Goal: Leave review/rating: Leave review/rating

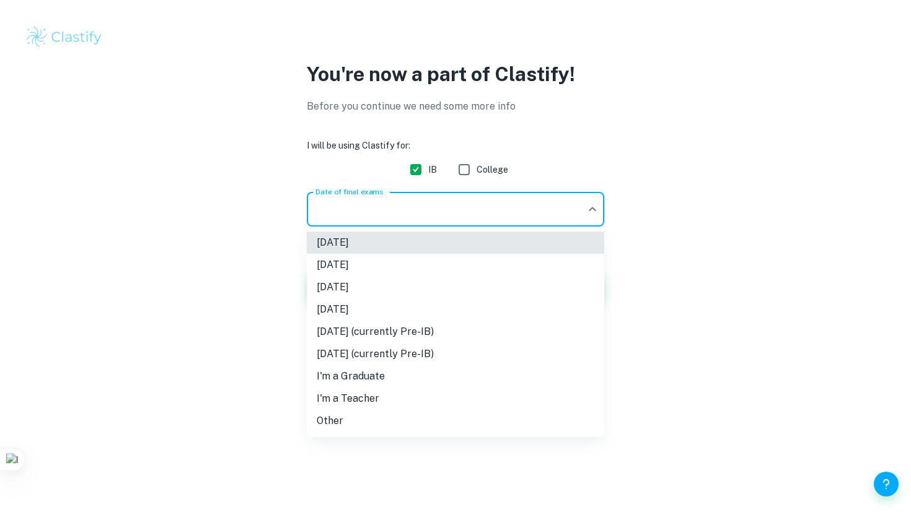
click at [452, 209] on body "We value your privacy We use cookies to enhance your browsing experience, serve…" at bounding box center [455, 257] width 911 height 515
click at [476, 293] on li "[DATE]" at bounding box center [455, 287] width 297 height 22
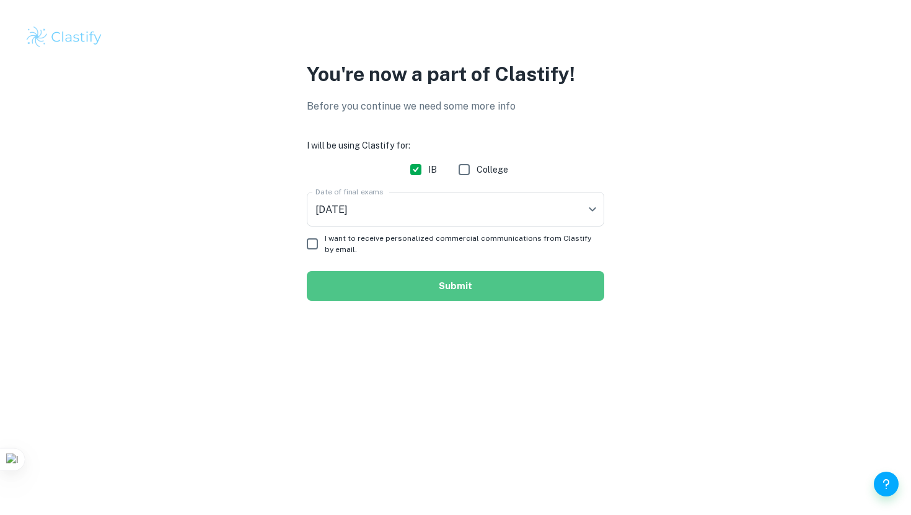
click at [390, 286] on button "Submit" at bounding box center [455, 286] width 297 height 30
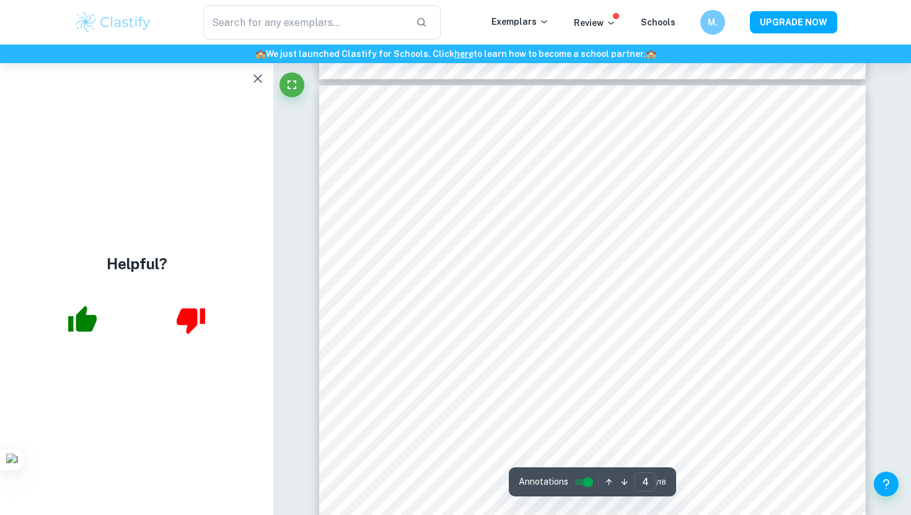
scroll to position [2376, 0]
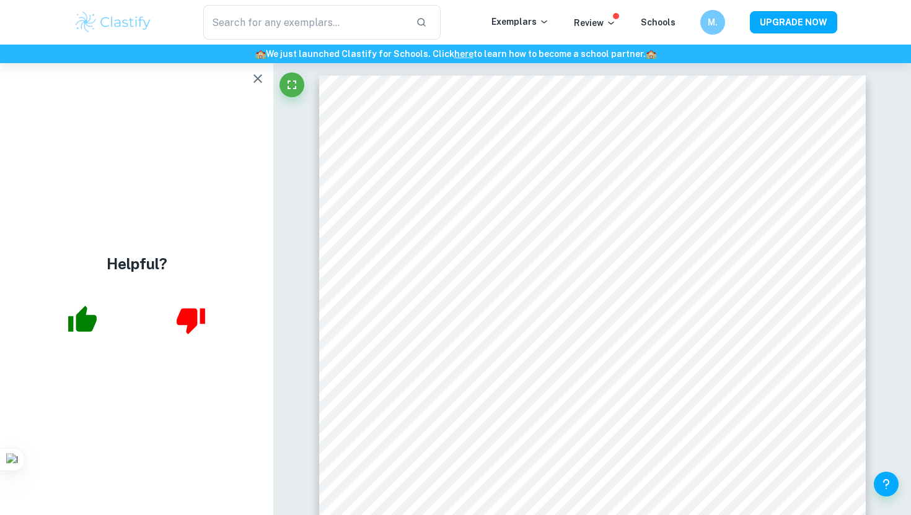
click at [253, 79] on icon "button" at bounding box center [257, 78] width 15 height 15
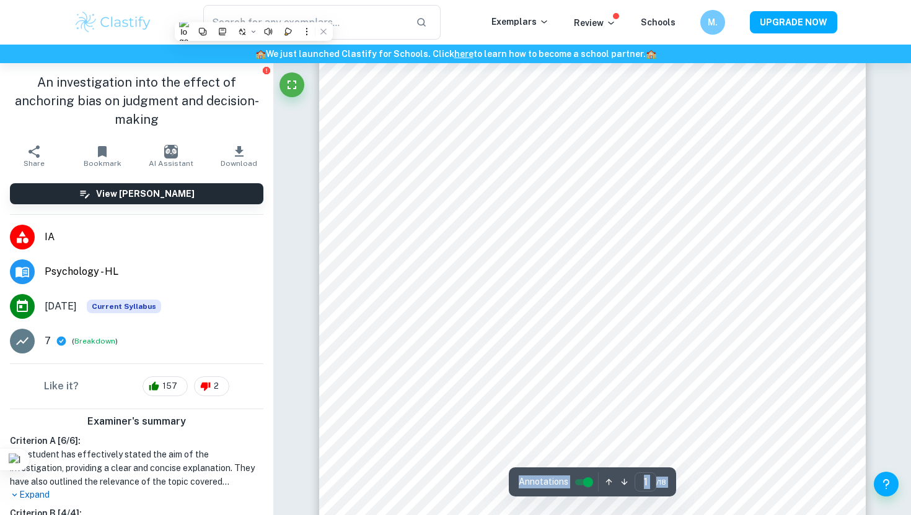
scroll to position [72, 0]
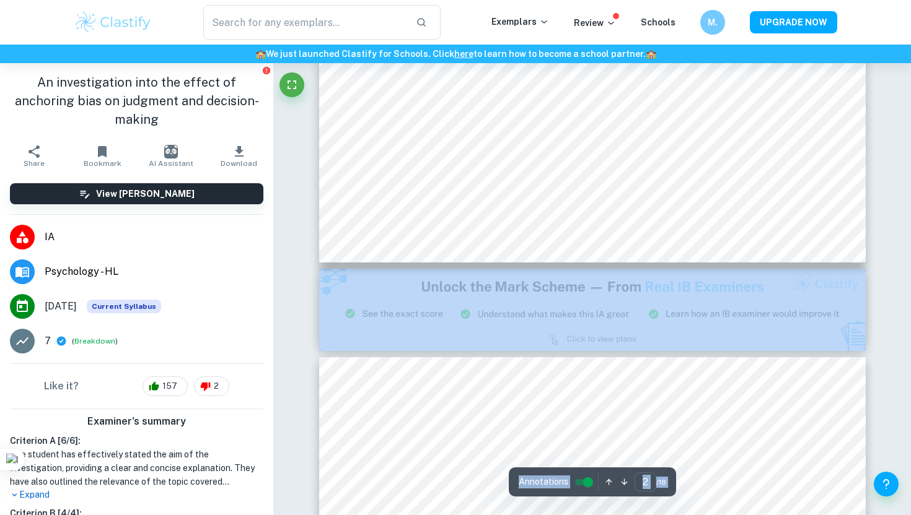
type input "3"
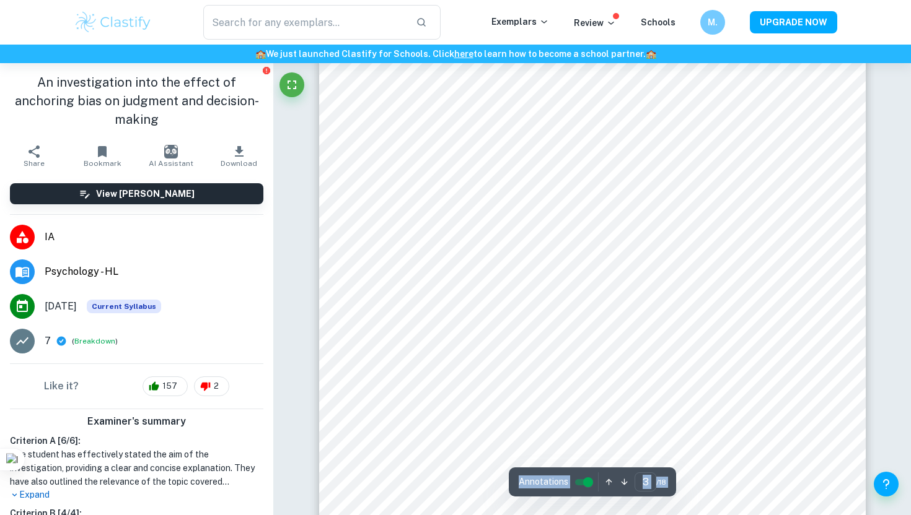
scroll to position [1760, 0]
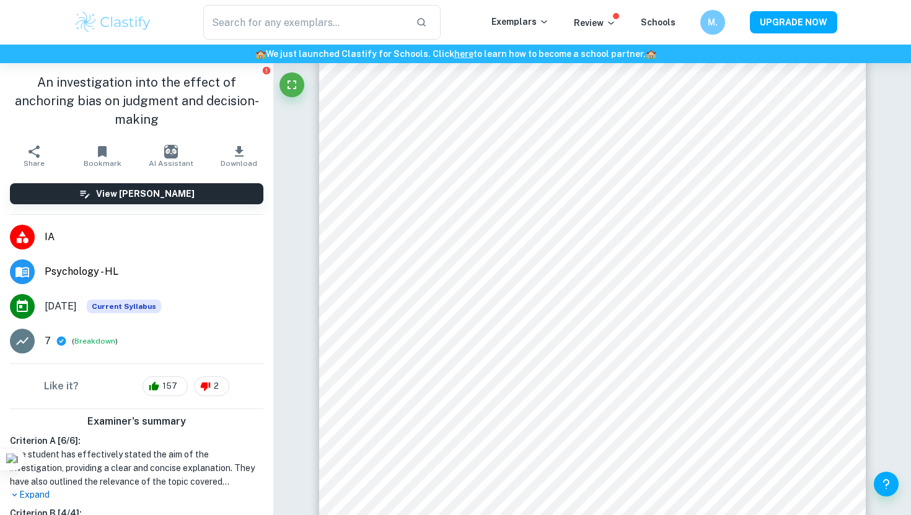
drag, startPoint x: 507, startPoint y: 417, endPoint x: 649, endPoint y: 418, distance: 142.5
click at [649, 418] on div at bounding box center [592, 416] width 418 height 26
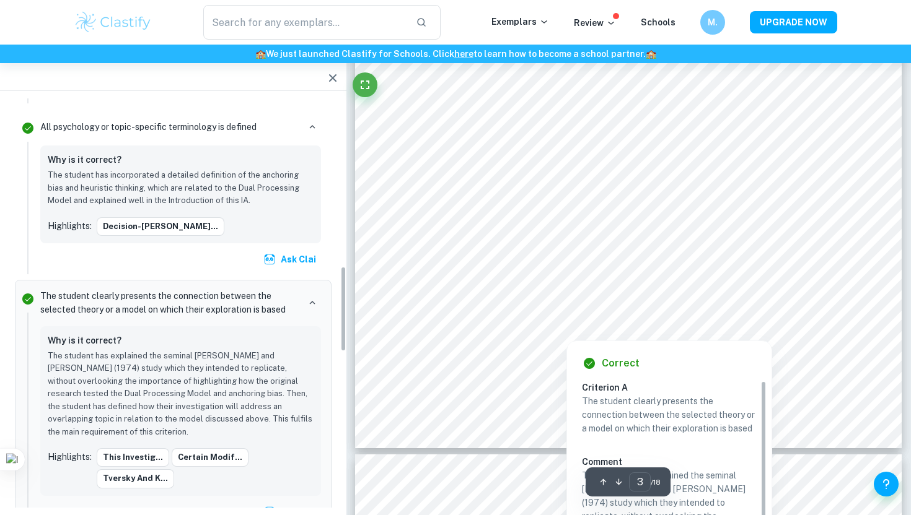
scroll to position [805, 0]
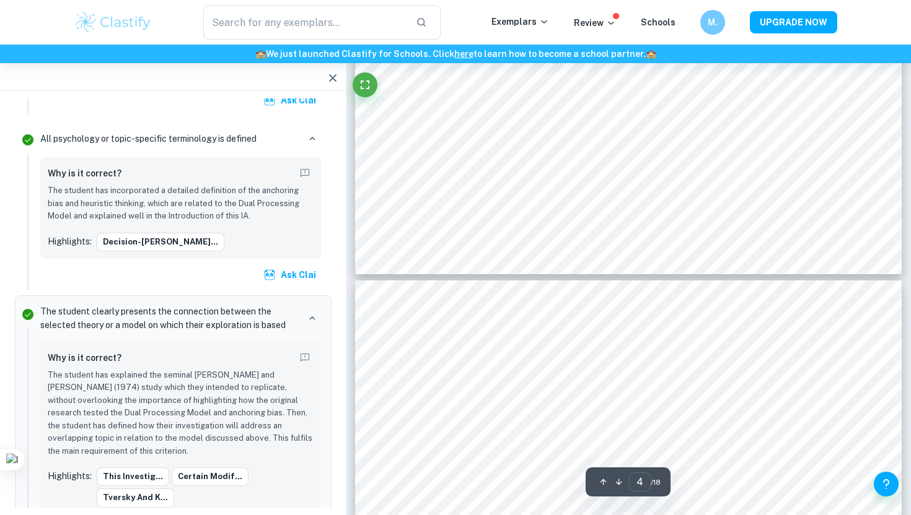
type input "3"
